Goal: Task Accomplishment & Management: Manage account settings

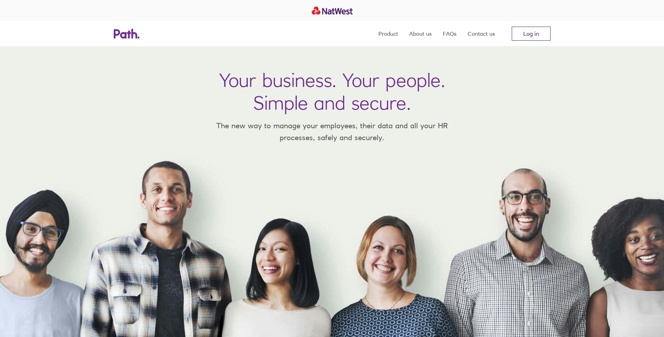
click at [530, 30] on link "Log in" at bounding box center [530, 34] width 39 height 14
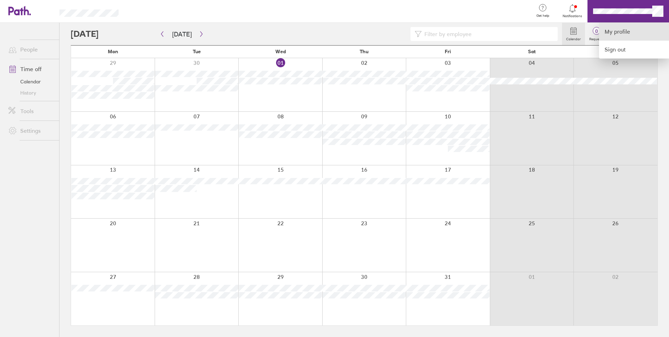
click at [607, 31] on link "My profile" at bounding box center [634, 32] width 70 height 18
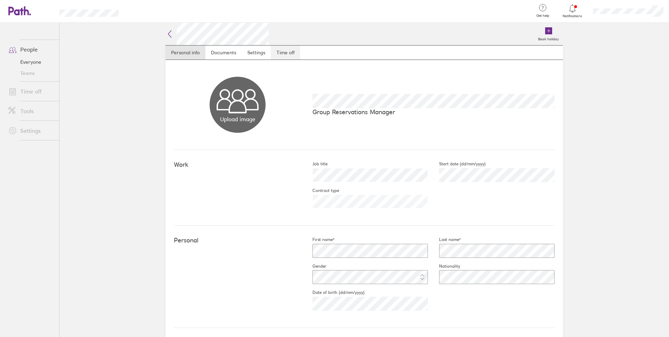
click at [287, 52] on link "Time off" at bounding box center [285, 52] width 29 height 14
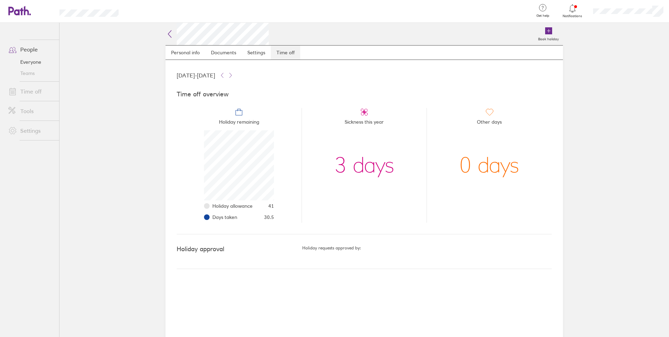
scroll to position [70, 70]
click at [239, 113] on icon at bounding box center [239, 112] width 8 height 8
click at [238, 113] on icon at bounding box center [239, 112] width 8 height 8
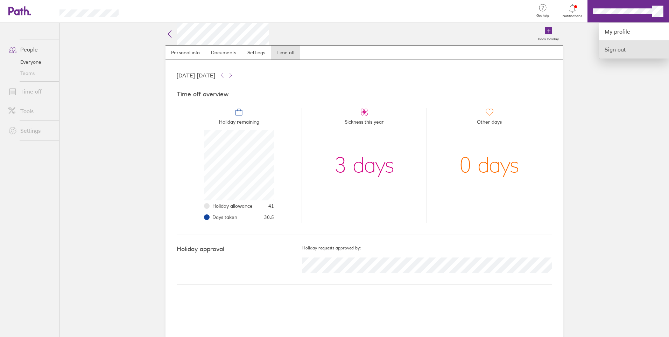
click at [612, 49] on link "Sign out" at bounding box center [634, 49] width 70 height 17
